Goal: Transaction & Acquisition: Purchase product/service

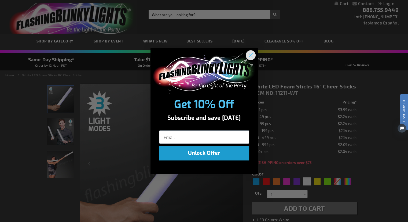
click at [252, 58] on circle "Close dialog" at bounding box center [250, 54] width 9 height 9
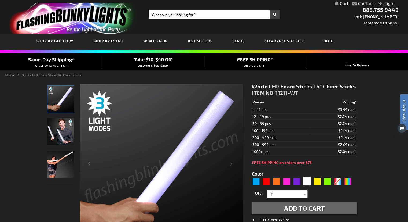
click at [60, 101] on img "Light Up White LED Foam Stick" at bounding box center [61, 99] width 27 height 27
click at [61, 135] on img "Male displaying Light Up White LED Foam Stick" at bounding box center [60, 131] width 27 height 27
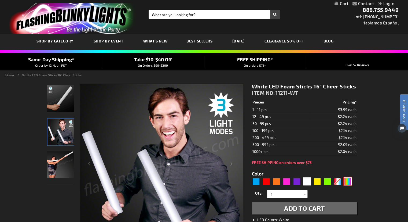
click at [347, 182] on div "Multicolor" at bounding box center [348, 181] width 8 height 8
type input "5659"
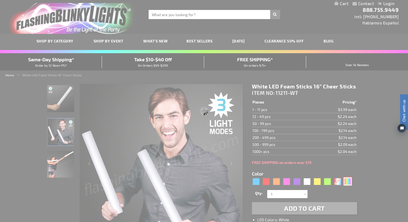
type input "11211-MLT"
type input "Customize - Multicolor Light Up Foam Stick 16&rdquo; Cheer Sticks - ITEM NO: 11…"
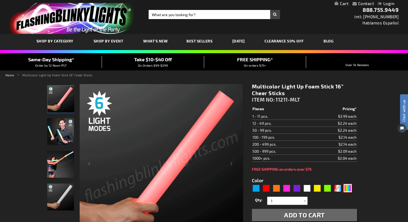
click at [61, 100] on img at bounding box center [61, 99] width 27 height 27
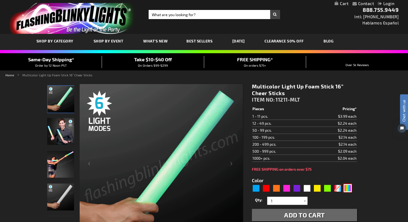
click at [61, 131] on img at bounding box center [60, 131] width 27 height 27
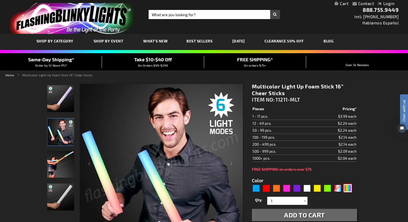
click at [61, 162] on img at bounding box center [60, 164] width 27 height 27
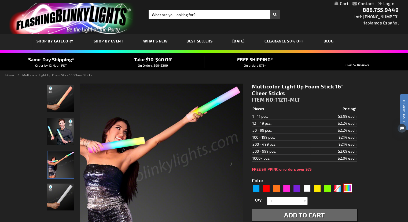
click at [68, 194] on img at bounding box center [60, 196] width 27 height 27
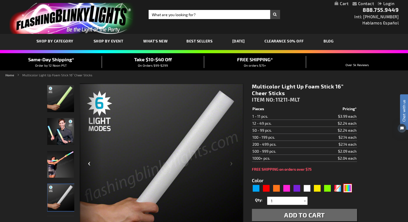
click at [90, 165] on div "Previous" at bounding box center [90, 165] width 21 height 165
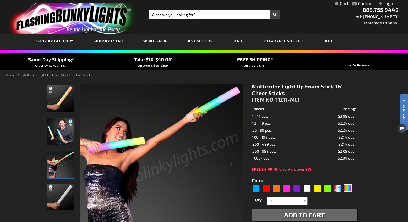
click at [60, 94] on img at bounding box center [60, 98] width 27 height 27
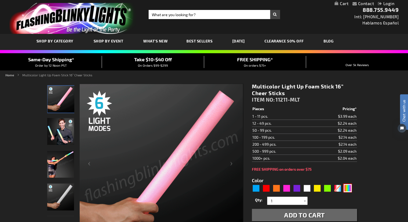
click at [350, 188] on div "Multicolor" at bounding box center [348, 188] width 8 height 8
